Goal: Information Seeking & Learning: Learn about a topic

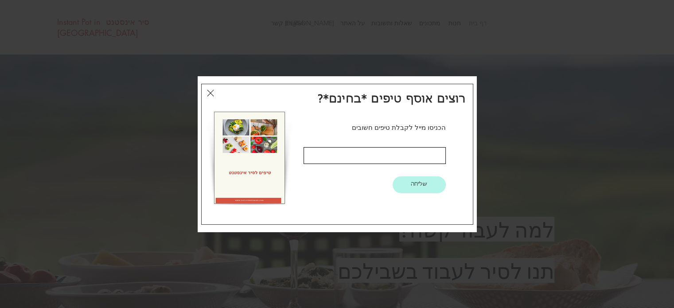
click at [211, 92] on icon "חזרה לאתר" at bounding box center [210, 93] width 7 height 7
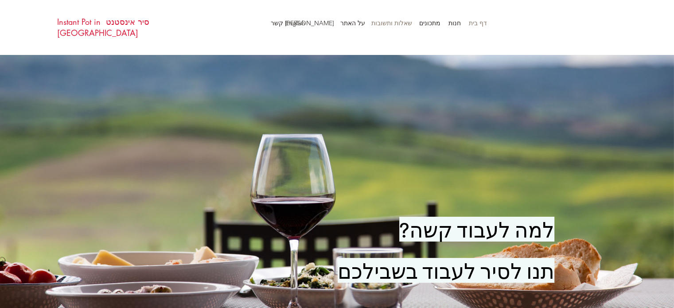
click at [399, 26] on p "שאלות ותשובות" at bounding box center [392, 22] width 50 height 13
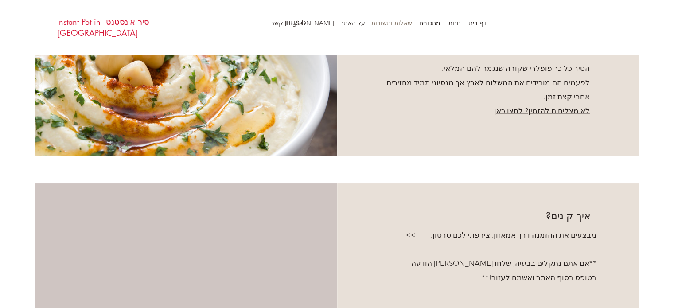
scroll to position [1864, 0]
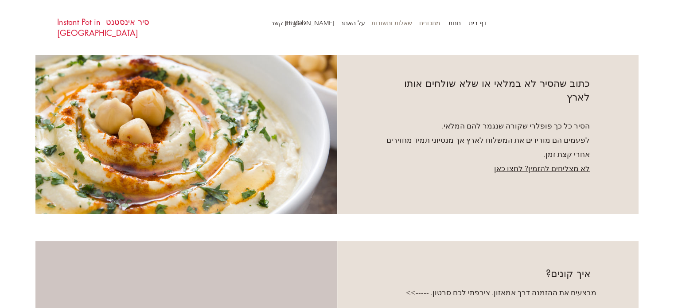
click at [426, 24] on p "מתכונים" at bounding box center [430, 22] width 30 height 13
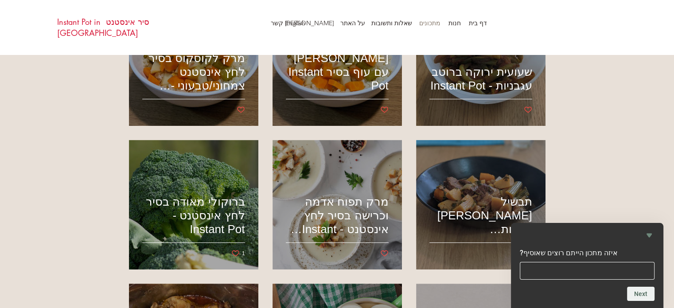
scroll to position [266, 0]
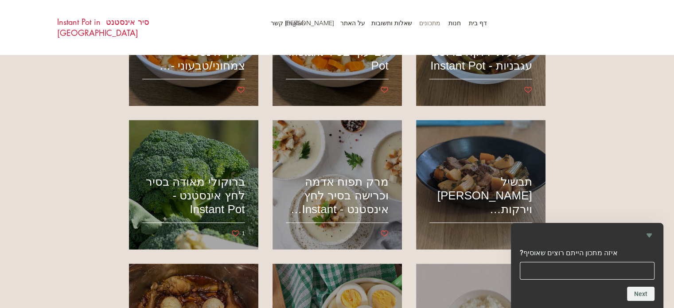
click at [647, 236] on icon "Hide survey" at bounding box center [649, 235] width 11 height 11
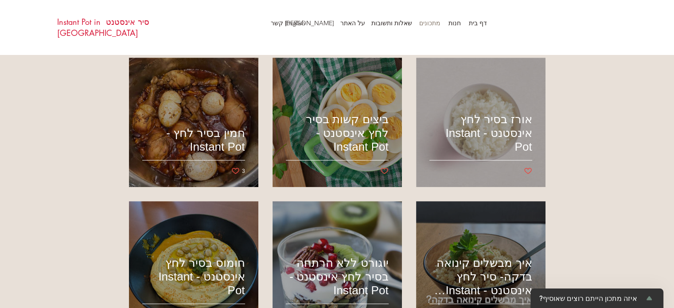
scroll to position [488, 0]
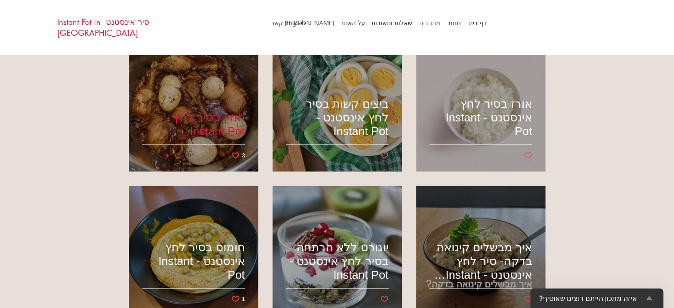
click at [213, 113] on h2 "חמין בסיר לחץ - Instant Pot" at bounding box center [193, 124] width 103 height 27
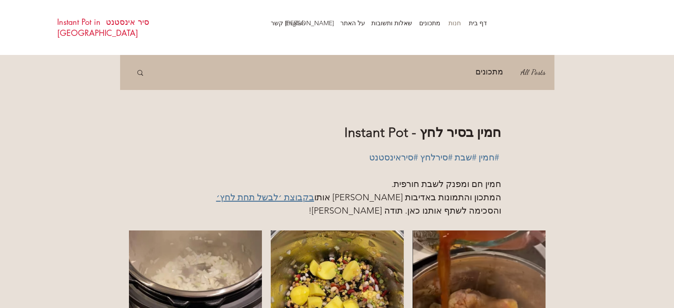
click at [455, 21] on p "חנות" at bounding box center [454, 22] width 21 height 13
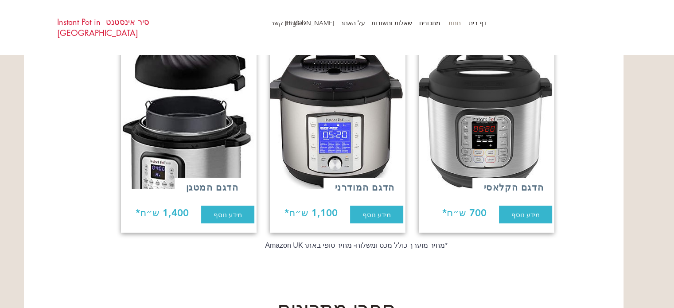
scroll to position [222, 0]
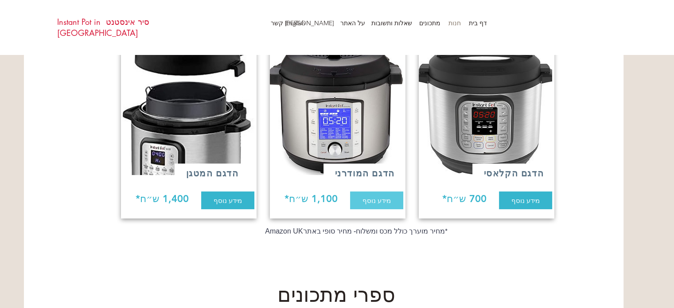
click at [385, 196] on span "מידע נוסף" at bounding box center [377, 200] width 28 height 9
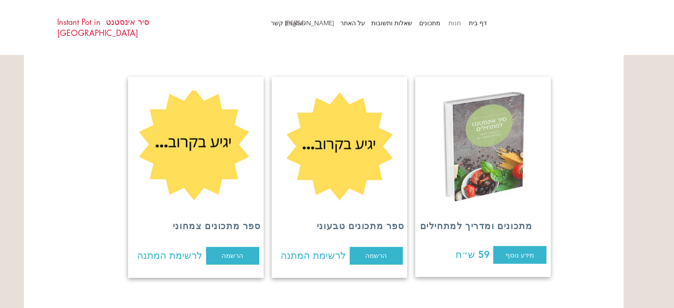
scroll to position [488, 0]
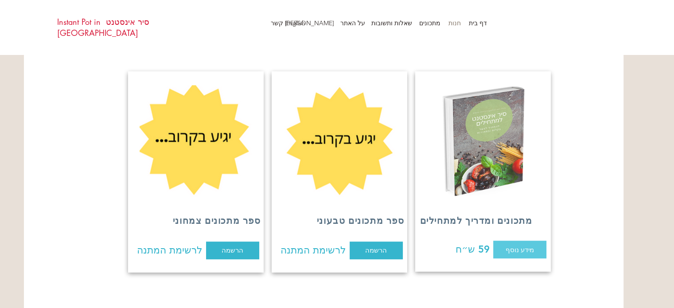
click at [513, 245] on span "מידע נוסף" at bounding box center [520, 249] width 28 height 9
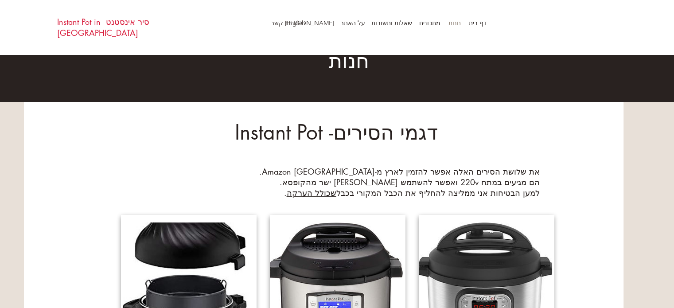
scroll to position [0, 0]
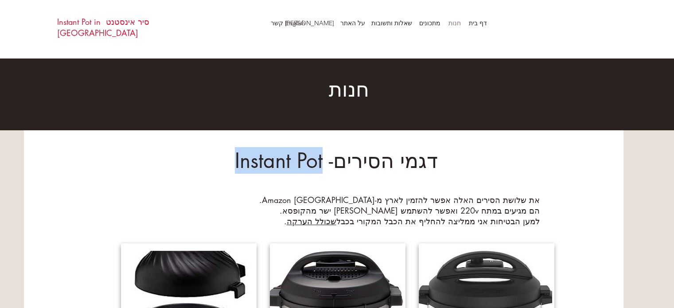
drag, startPoint x: 237, startPoint y: 157, endPoint x: 327, endPoint y: 155, distance: 90.0
click at [327, 155] on h1 "דגמי הסירים- Instant Pot​" at bounding box center [336, 161] width 407 height 26
copy h1 "Instant Pot​"
